Goal: Information Seeking & Learning: Learn about a topic

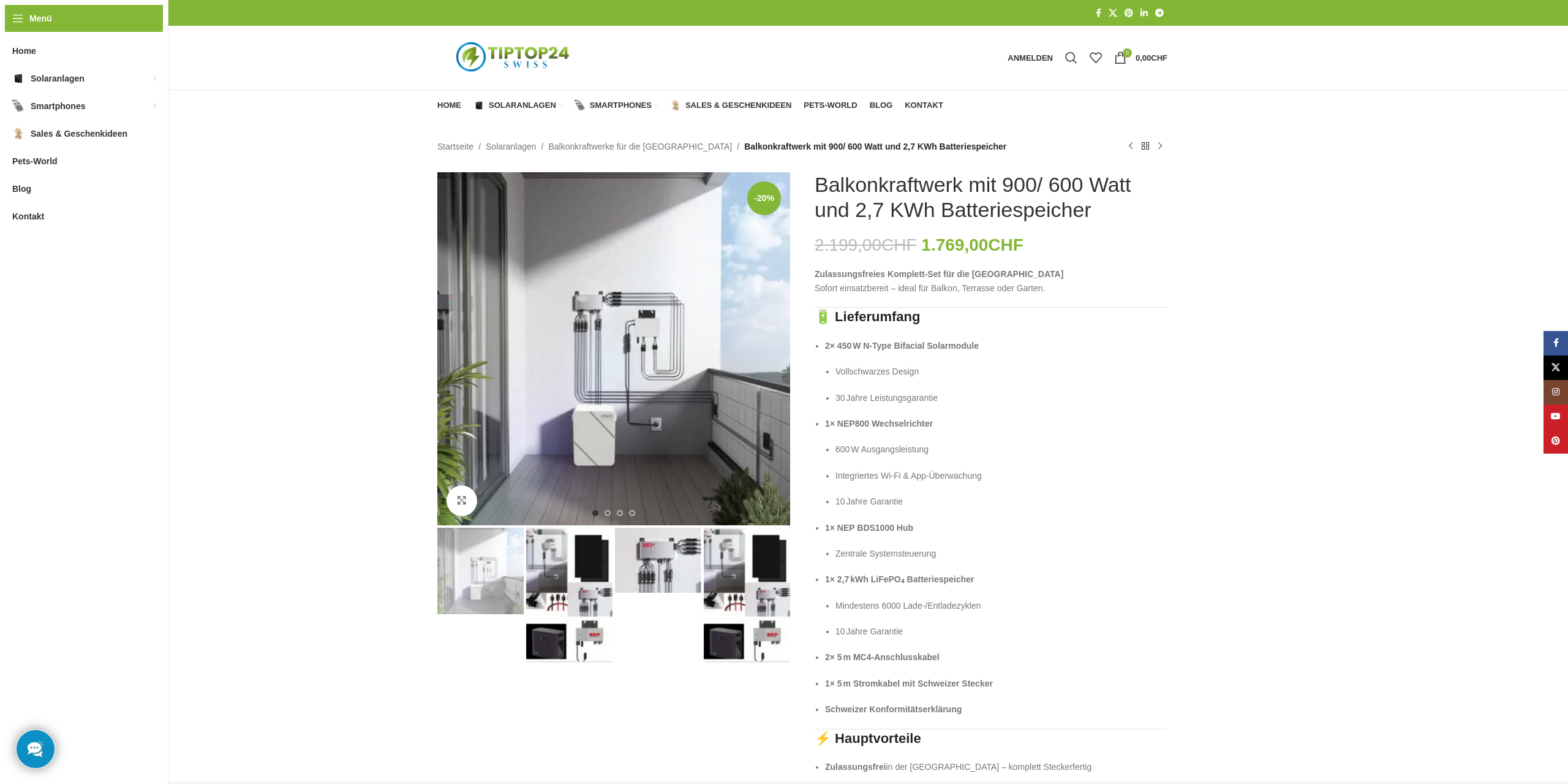
click at [631, 563] on img "3 / 4" at bounding box center [658, 560] width 86 height 65
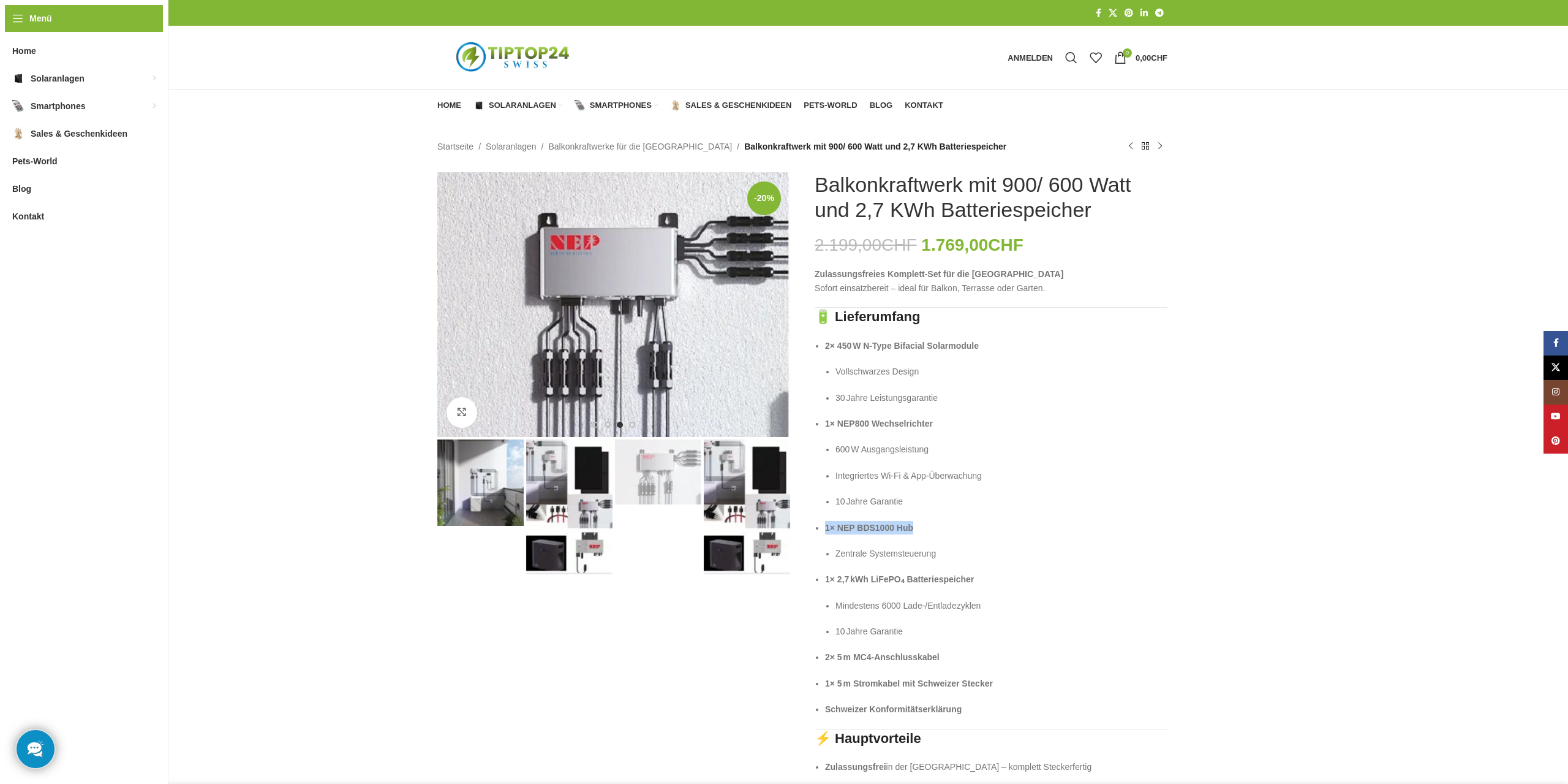
drag, startPoint x: 918, startPoint y: 528, endPoint x: 822, endPoint y: 531, distance: 96.0
click at [825, 531] on li "1× NEP BDS1000 Hub Zentrale Systemsteuerung" at bounding box center [996, 541] width 342 height 40
drag, startPoint x: 935, startPoint y: 422, endPoint x: 825, endPoint y: 425, distance: 110.0
click at [825, 425] on p "1× NEP800 Wechselrichter" at bounding box center [996, 423] width 342 height 14
copy strong "1× NEP800 Wechselrichter"
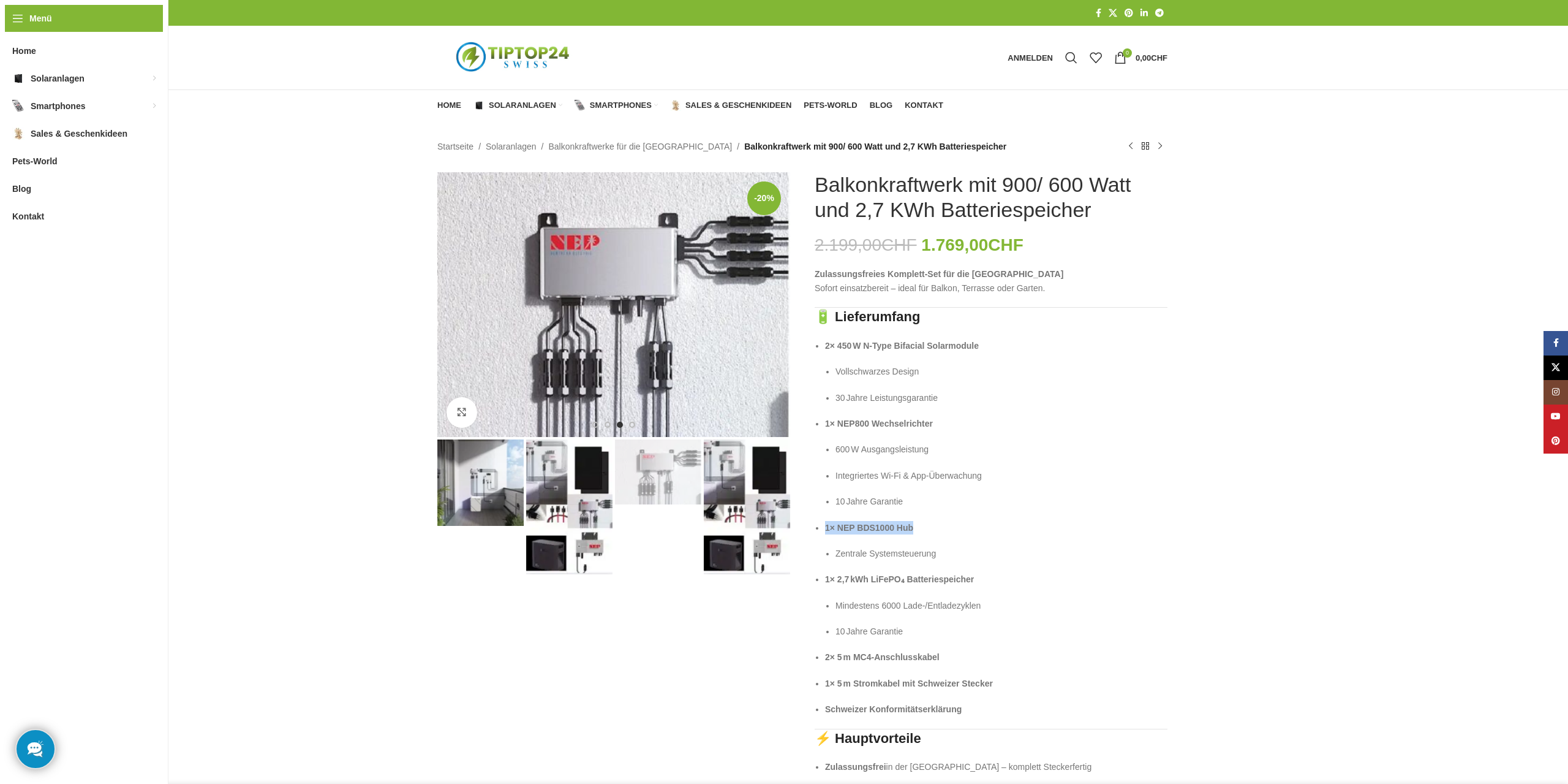
drag, startPoint x: 933, startPoint y: 529, endPoint x: 820, endPoint y: 529, distance: 113.0
click at [825, 529] on li "1× NEP BDS1000 Hub Zentrale Systemsteuerung" at bounding box center [996, 541] width 342 height 40
copy strong "1× NEP BDS1000 Hub"
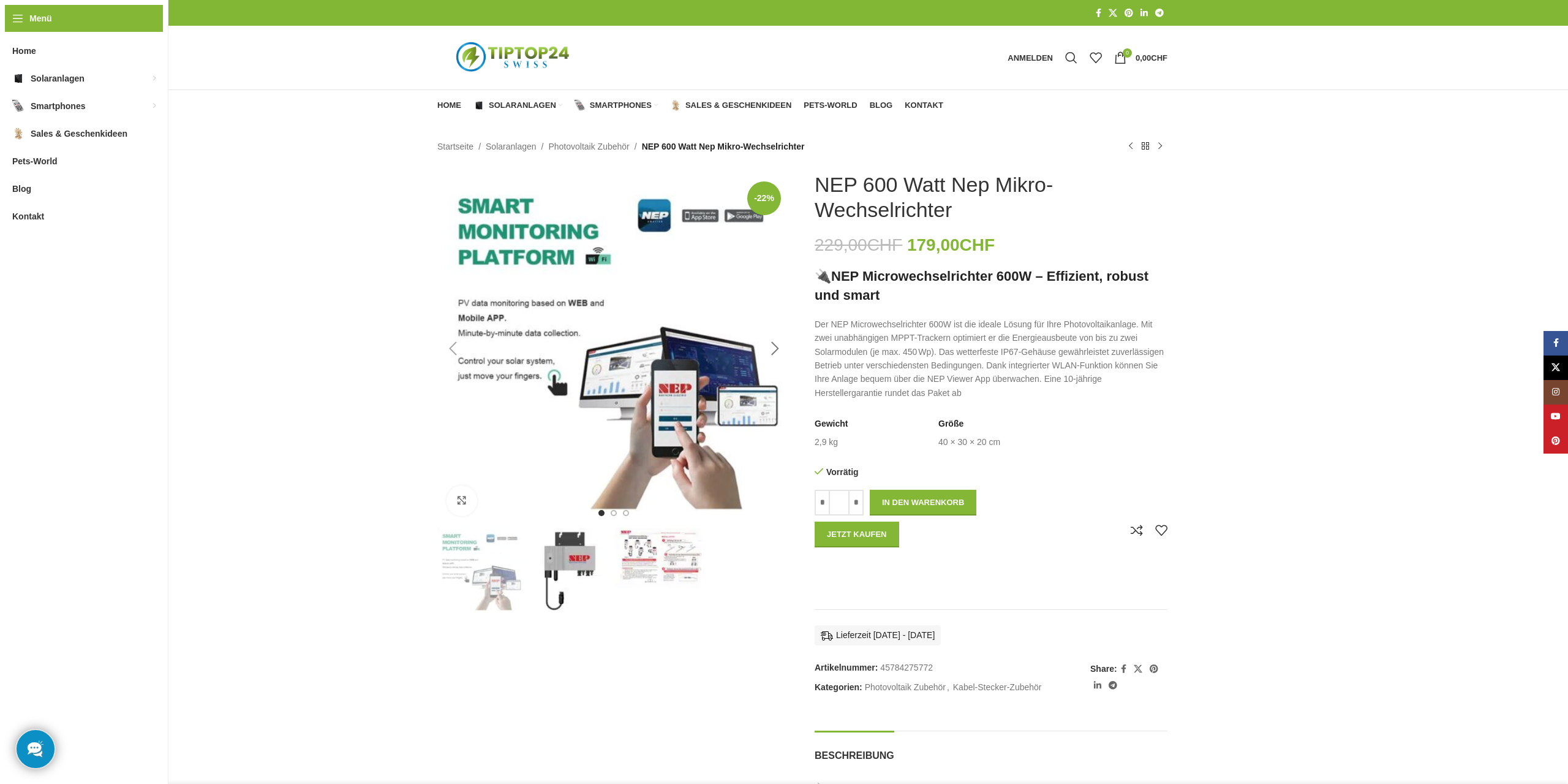
click at [779, 346] on div "Next slide" at bounding box center [775, 348] width 30 height 30
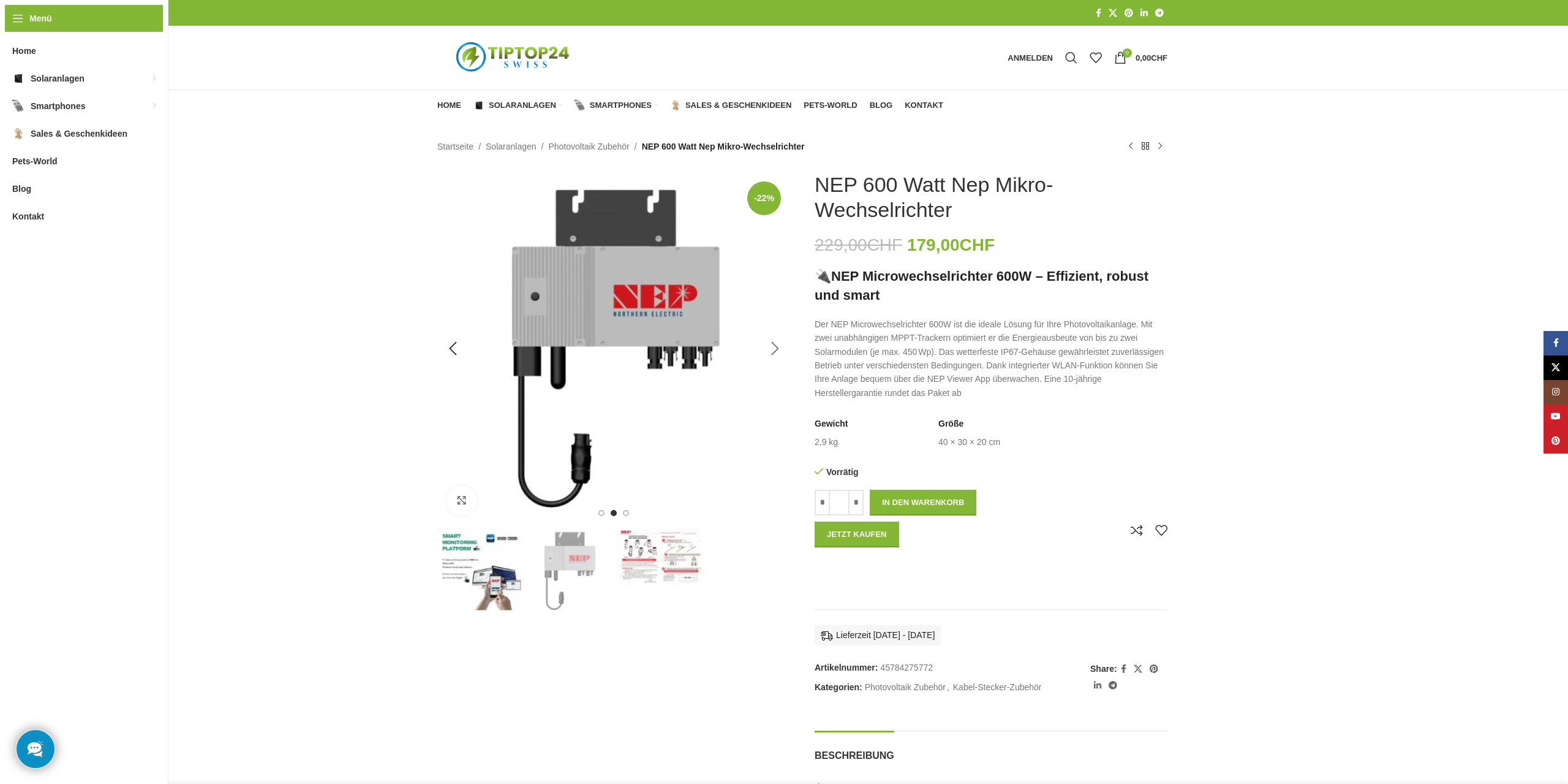
click at [776, 348] on div "Next slide" at bounding box center [775, 348] width 30 height 30
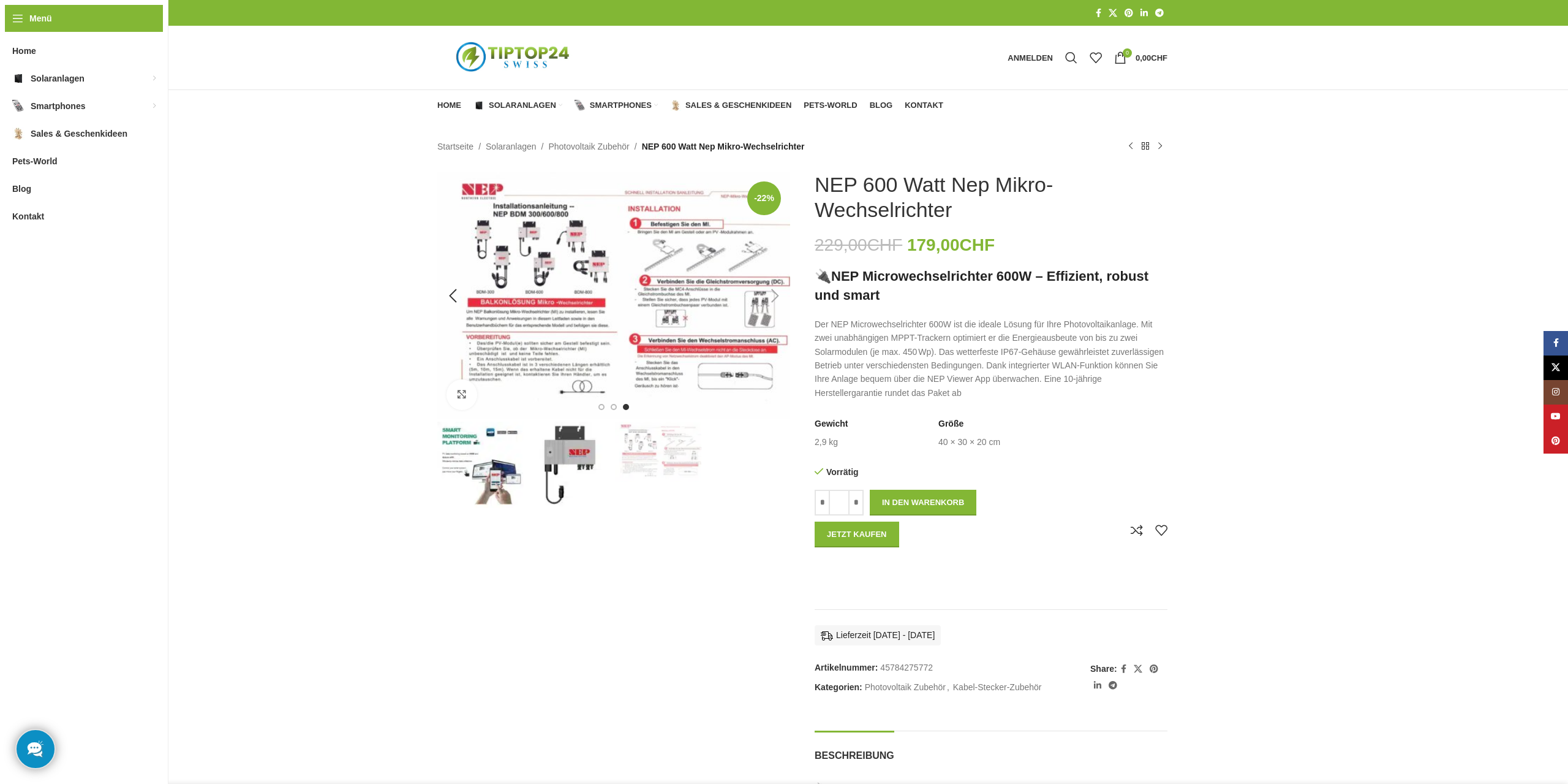
click at [776, 348] on img "3 / 3" at bounding box center [614, 295] width 353 height 247
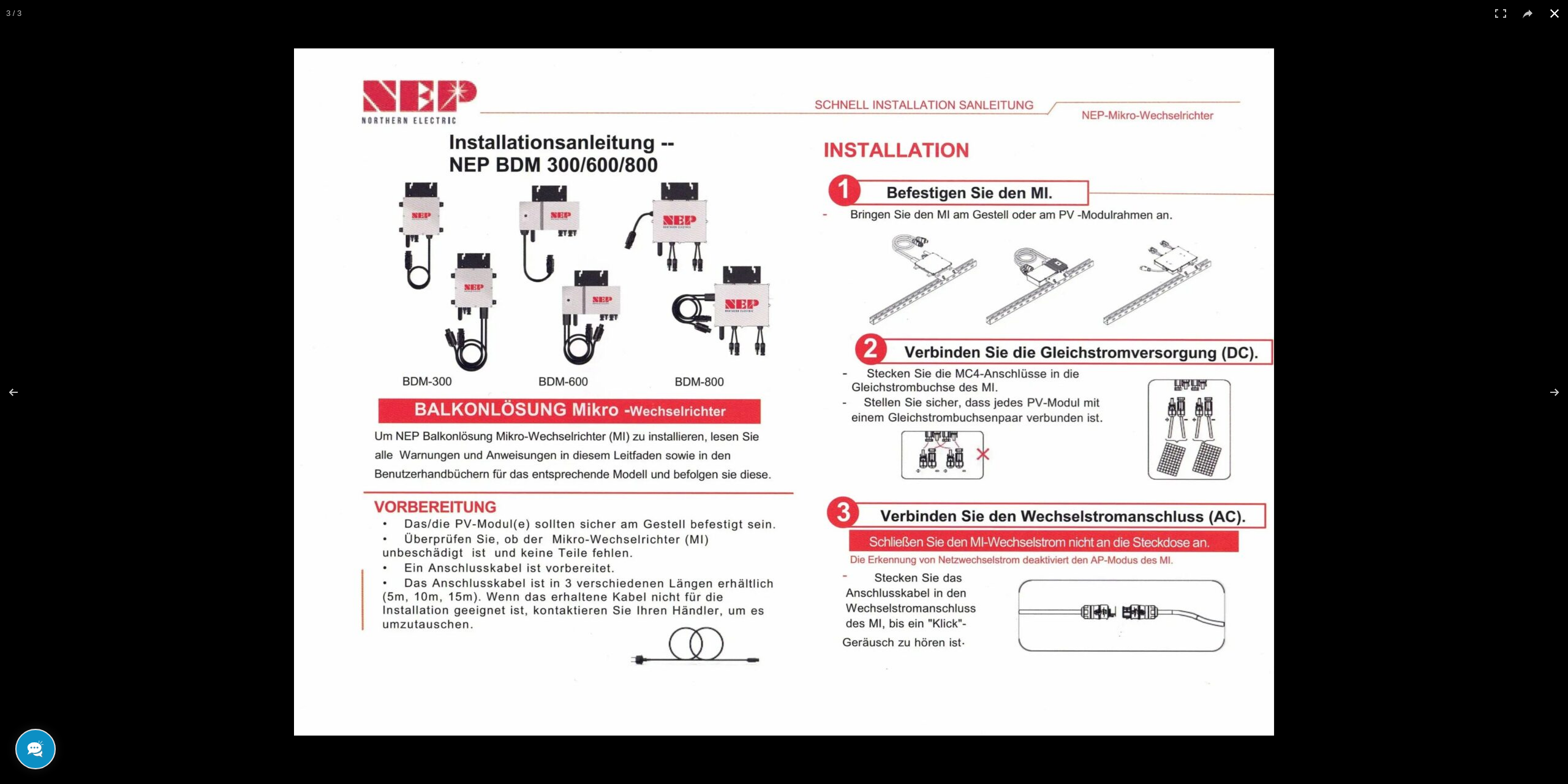
click at [1551, 16] on button at bounding box center [1554, 13] width 27 height 27
